Goal: Find specific page/section: Find specific page/section

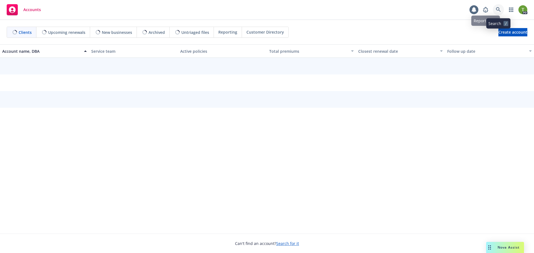
click at [500, 7] on link at bounding box center [498, 9] width 11 height 11
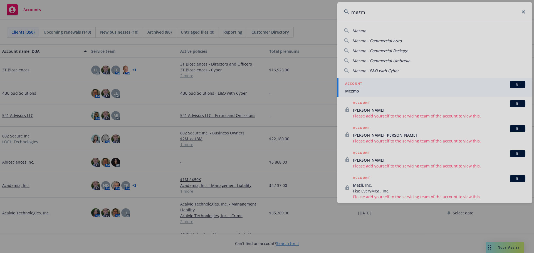
type input "mezm"
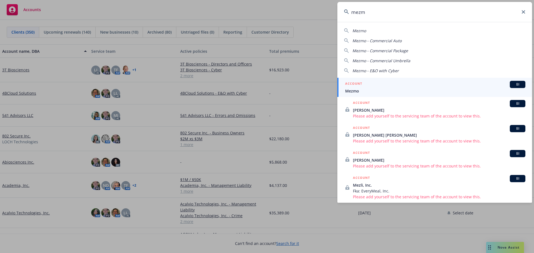
click at [352, 91] on span "Mezmo" at bounding box center [435, 91] width 180 height 6
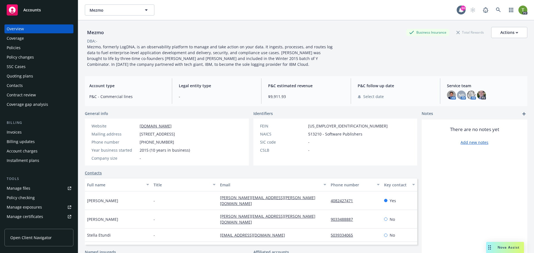
click at [21, 48] on div "Policies" at bounding box center [39, 47] width 65 height 9
